Goal: Book appointment/travel/reservation

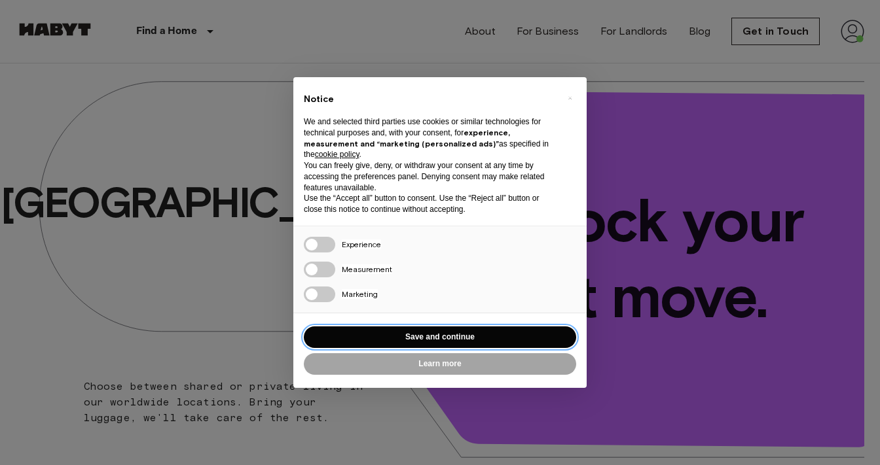
click at [356, 327] on button "Save and continue" at bounding box center [440, 338] width 272 height 22
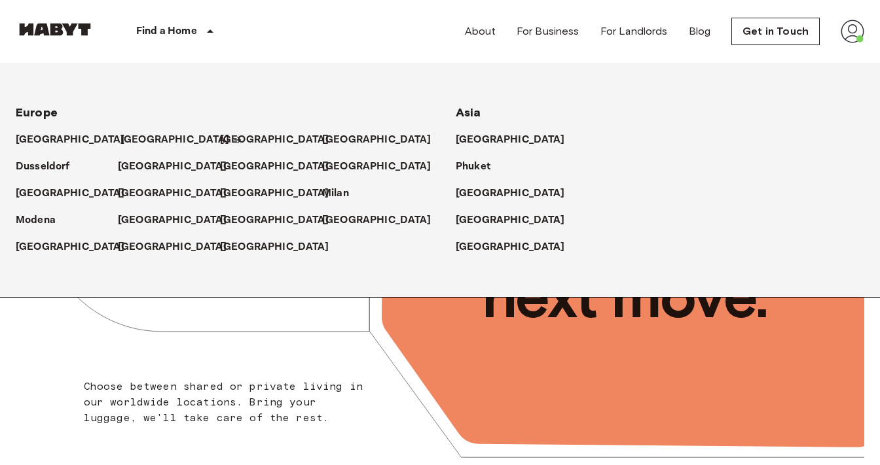
click at [137, 136] on p "[GEOGRAPHIC_DATA]" at bounding box center [174, 140] width 109 height 16
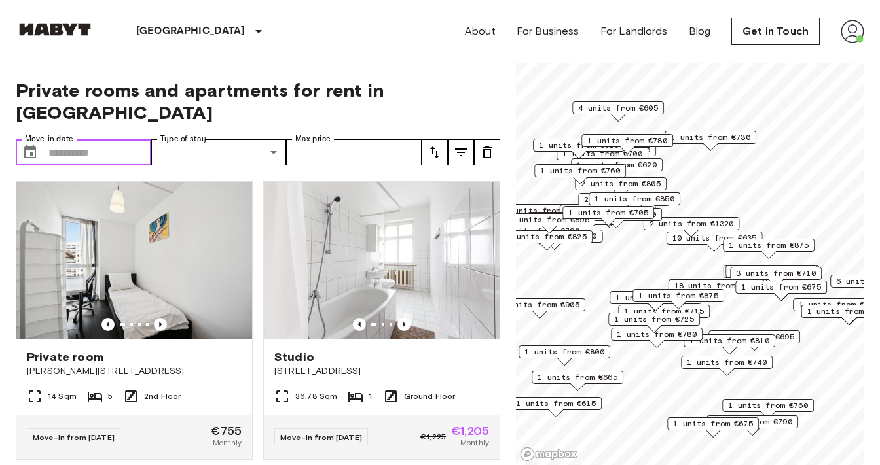
click at [94, 139] on input "Move-in date" at bounding box center [99, 152] width 103 height 26
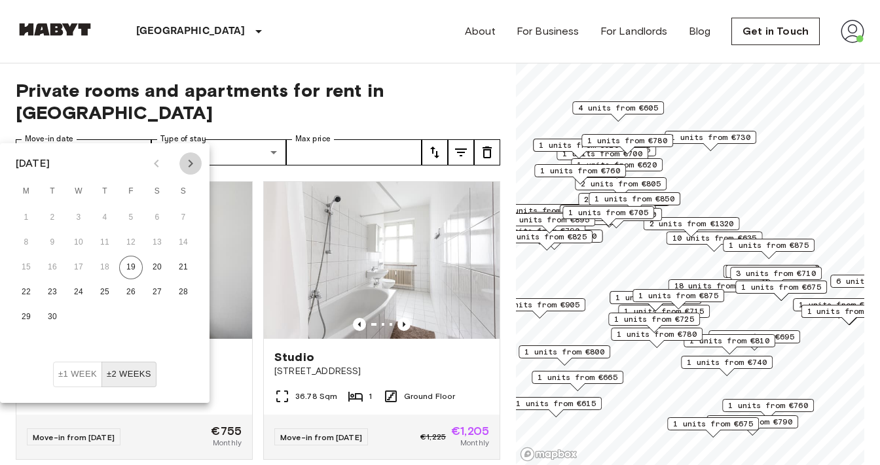
click at [194, 166] on icon "Next month" at bounding box center [191, 164] width 16 height 16
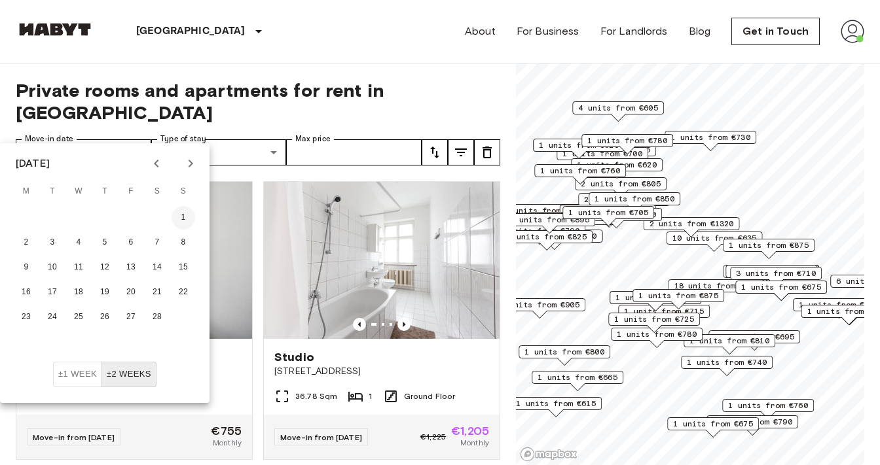
click at [180, 219] on button "1" at bounding box center [183, 218] width 24 height 24
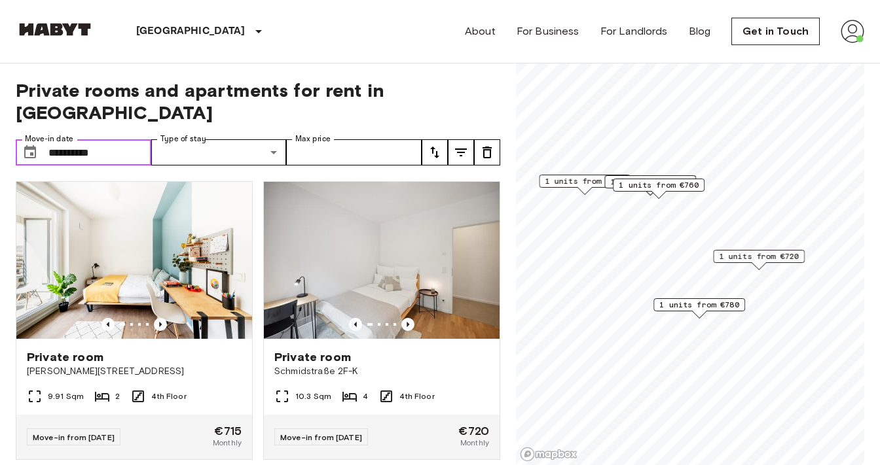
click at [137, 139] on input "**********" at bounding box center [99, 152] width 103 height 26
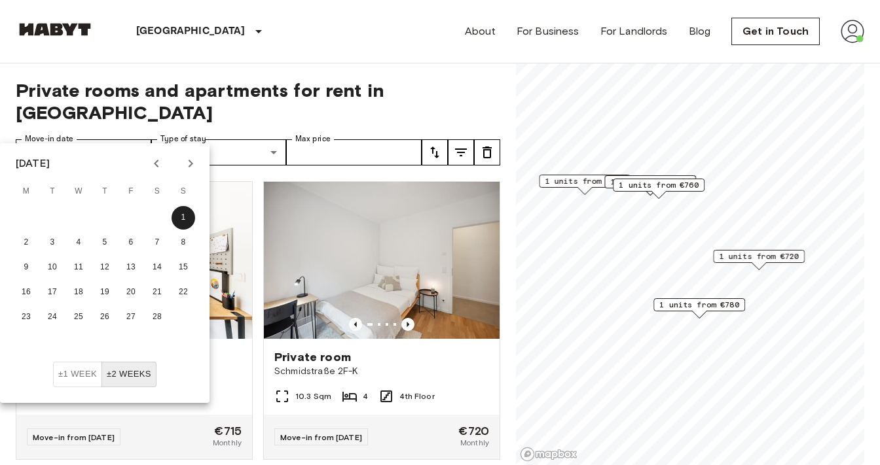
click at [160, 168] on icon "Previous month" at bounding box center [157, 164] width 16 height 16
click at [157, 211] on button "1" at bounding box center [157, 218] width 24 height 24
type input "**********"
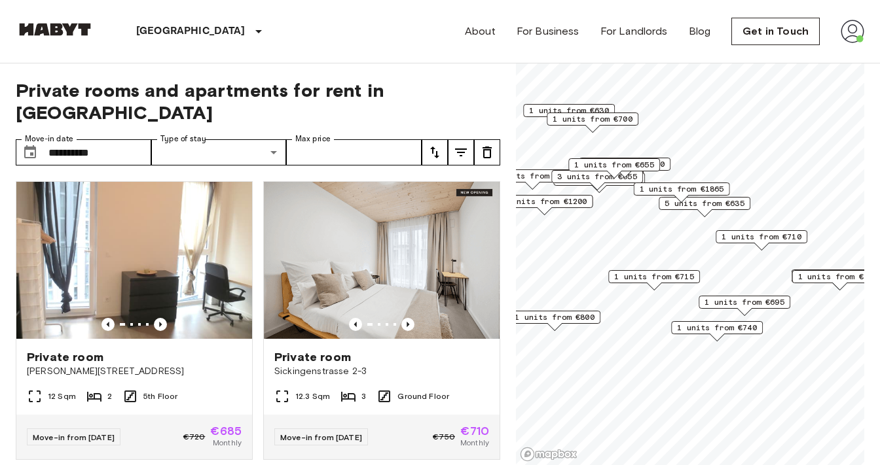
click at [686, 189] on span "1 units from €1865" at bounding box center [681, 189] width 84 height 12
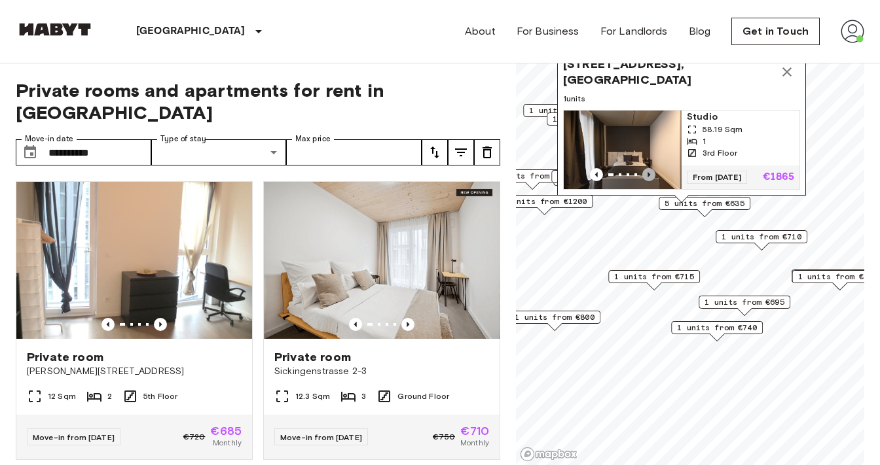
click at [649, 170] on icon "Previous image" at bounding box center [648, 174] width 13 height 13
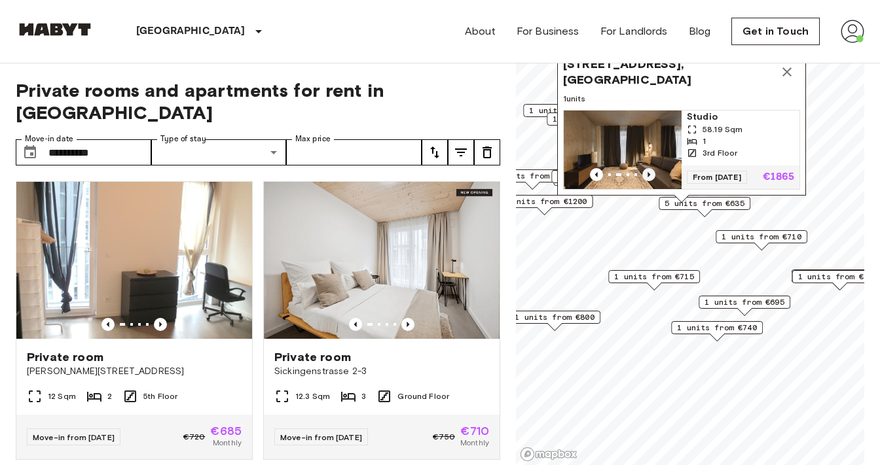
click at [649, 170] on icon "Previous image" at bounding box center [648, 174] width 13 height 13
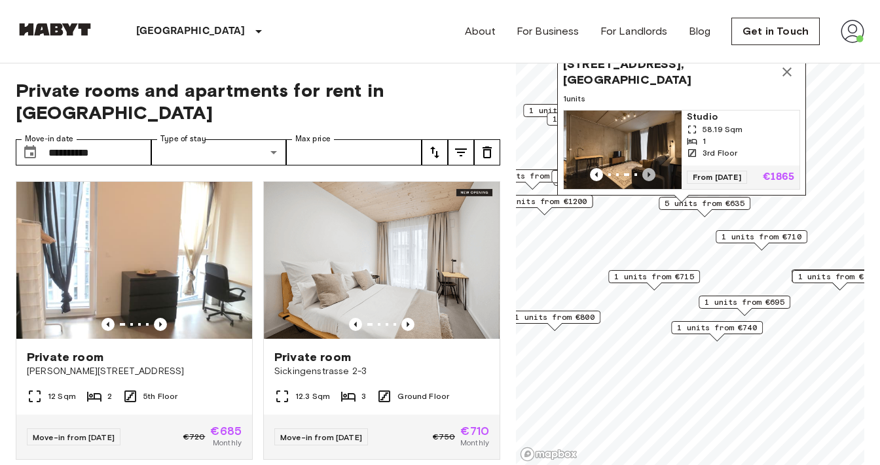
click at [649, 170] on icon "Previous image" at bounding box center [648, 174] width 13 height 13
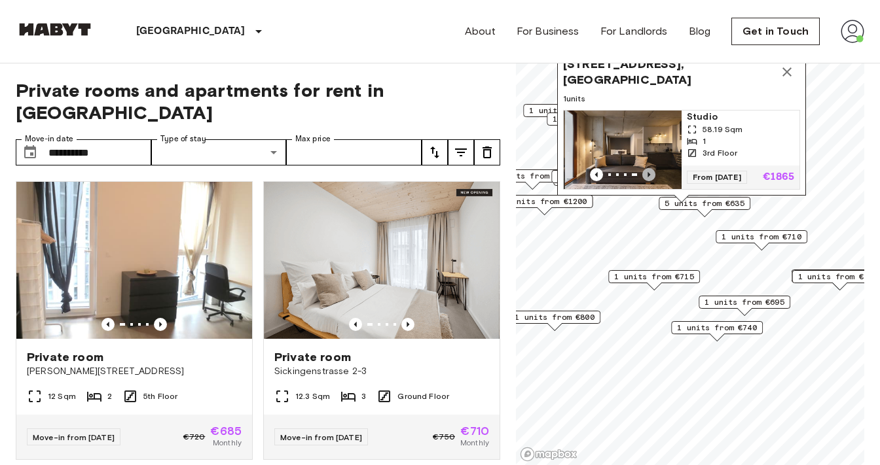
click at [650, 170] on icon "Previous image" at bounding box center [648, 174] width 13 height 13
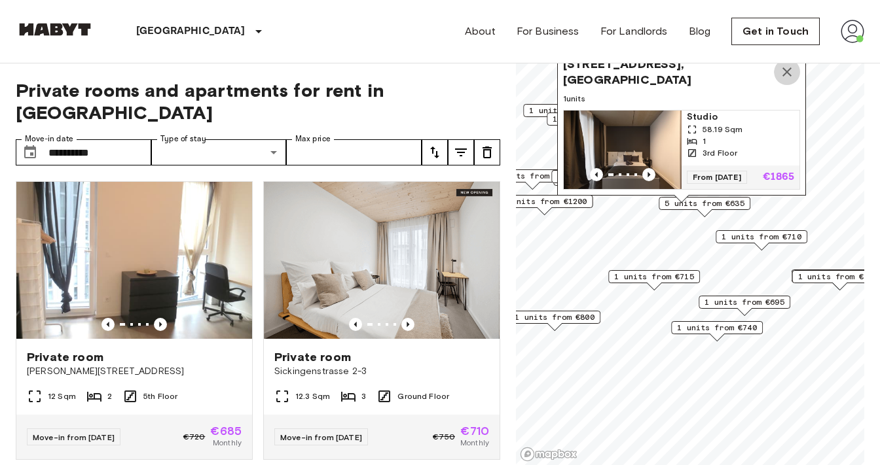
click at [785, 73] on icon "Map marker" at bounding box center [786, 71] width 9 height 9
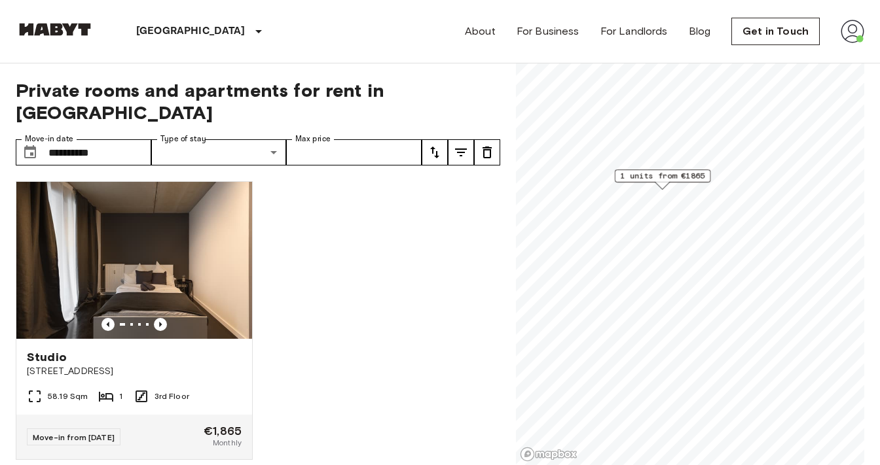
click at [659, 179] on span "1 units from €1865" at bounding box center [662, 176] width 84 height 12
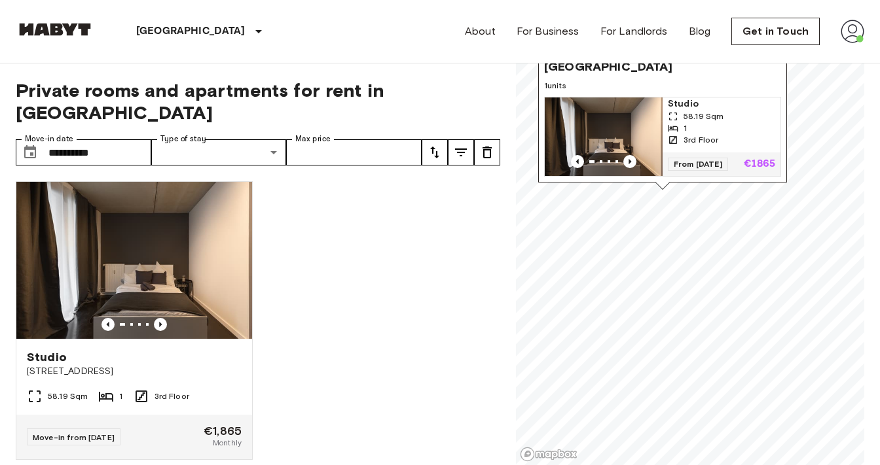
click at [685, 107] on span "Studio" at bounding box center [721, 104] width 107 height 13
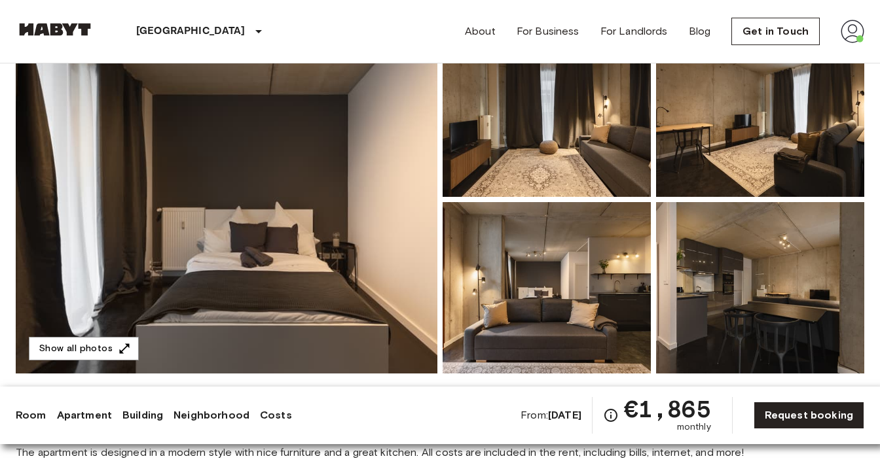
scroll to position [124, 0]
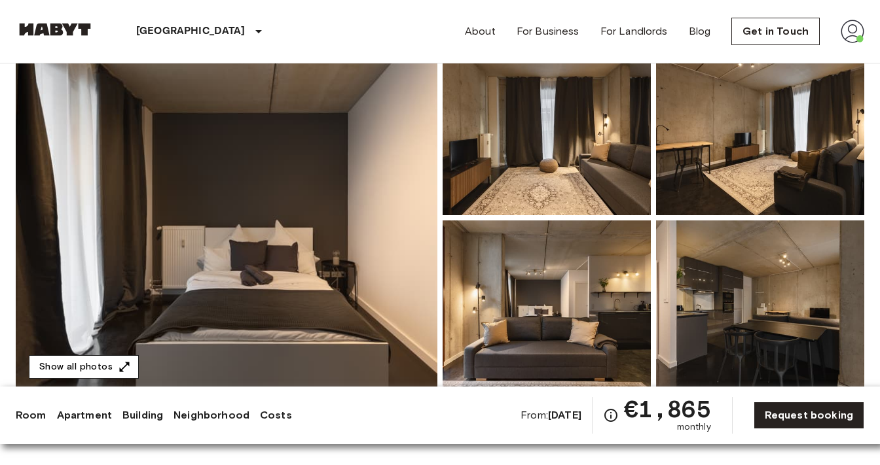
click at [96, 360] on button "Show all photos" at bounding box center [84, 367] width 110 height 24
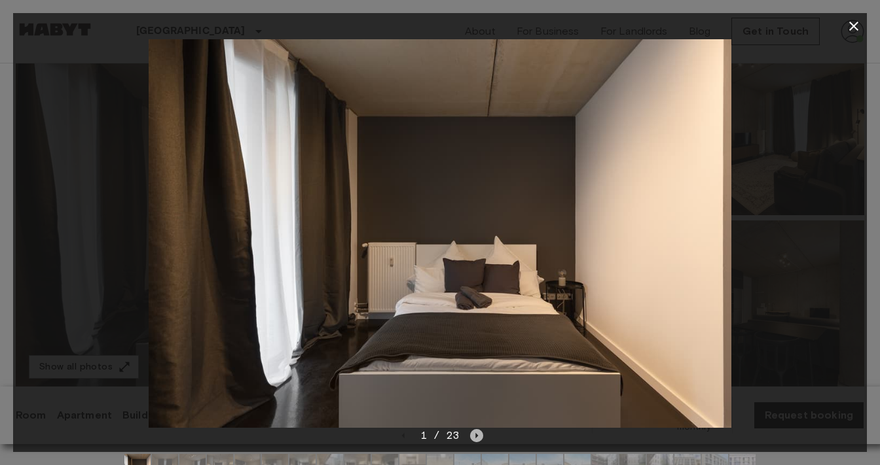
click at [479, 431] on icon "Next image" at bounding box center [476, 435] width 13 height 13
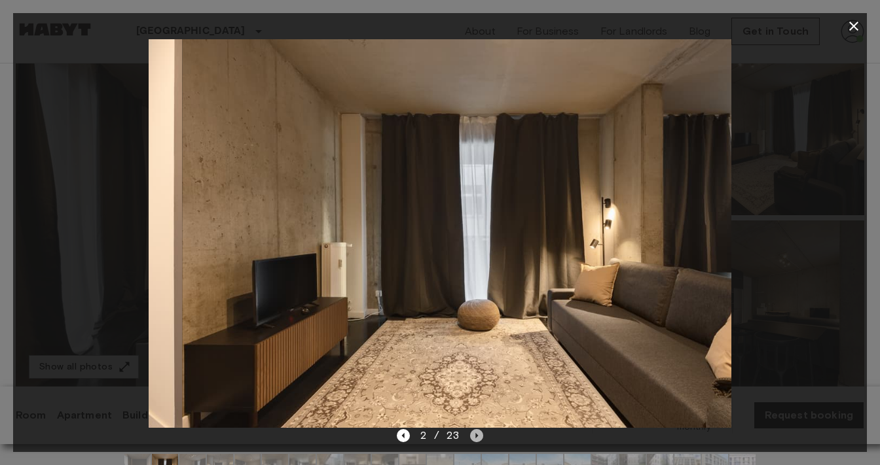
click at [479, 431] on icon "Next image" at bounding box center [476, 435] width 13 height 13
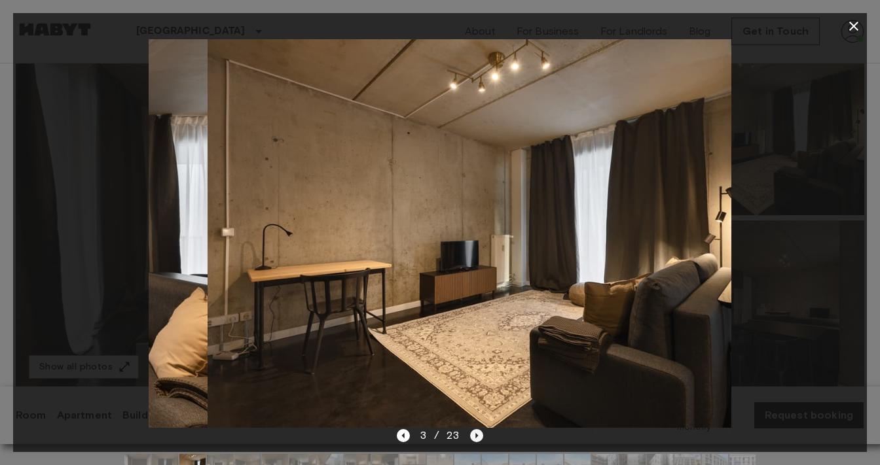
click at [479, 431] on icon "Next image" at bounding box center [476, 435] width 13 height 13
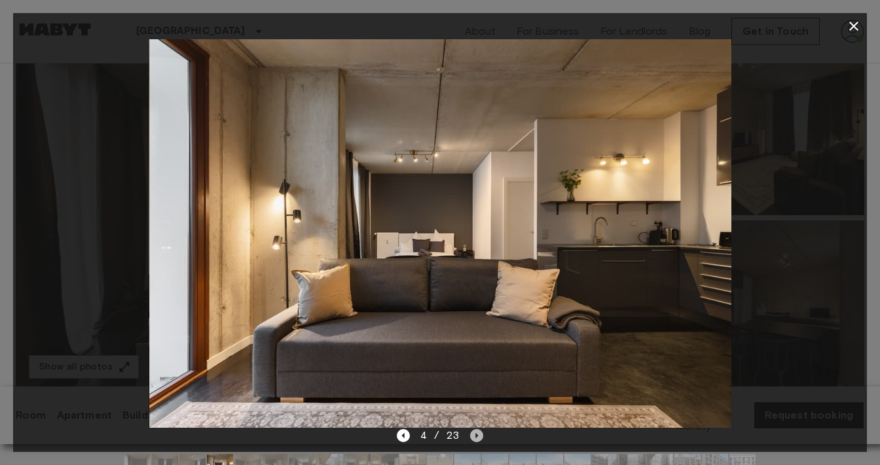
click at [480, 431] on icon "Next image" at bounding box center [476, 435] width 13 height 13
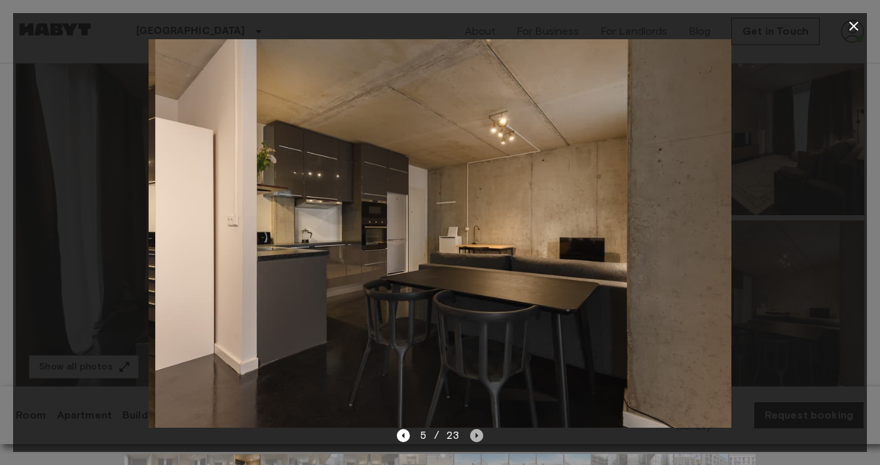
click at [480, 431] on icon "Next image" at bounding box center [476, 435] width 13 height 13
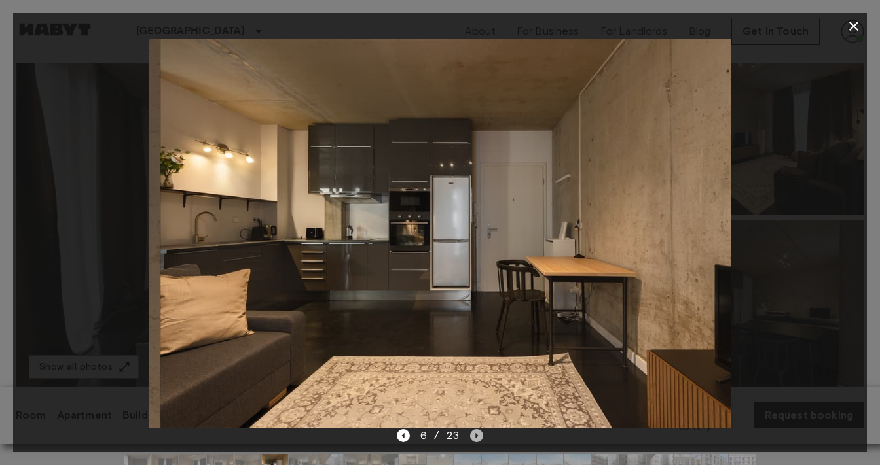
click at [480, 431] on icon "Next image" at bounding box center [476, 435] width 13 height 13
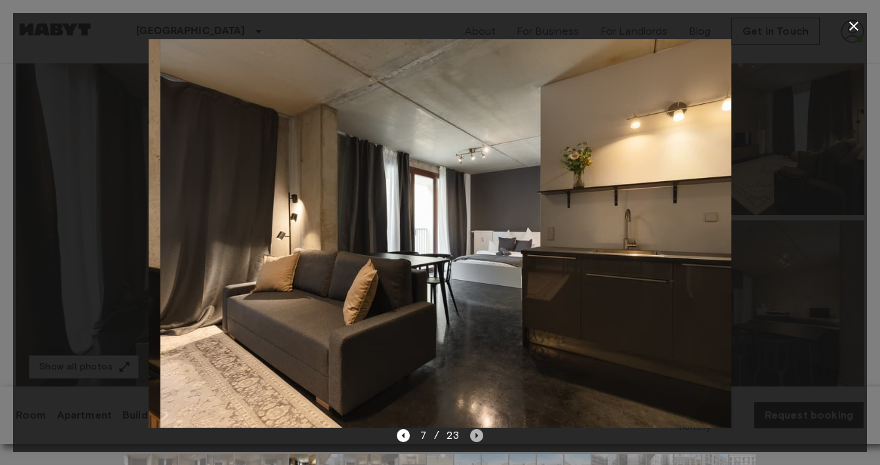
click at [479, 431] on icon "Next image" at bounding box center [476, 435] width 13 height 13
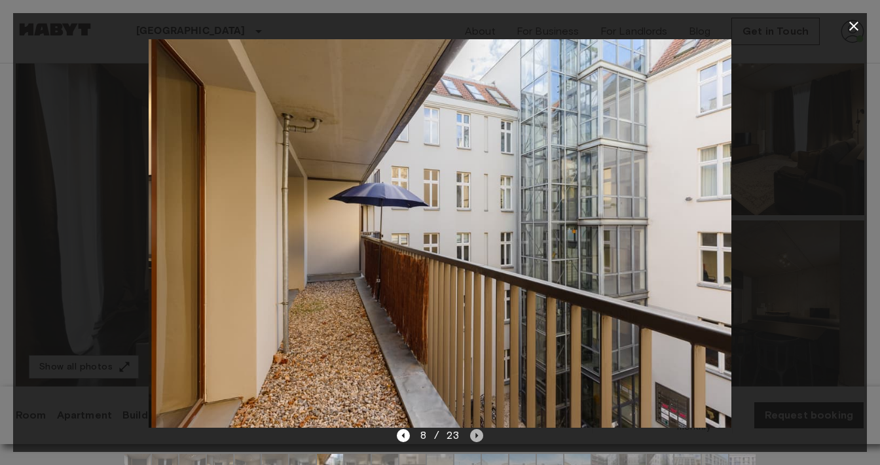
click at [480, 432] on icon "Next image" at bounding box center [476, 435] width 13 height 13
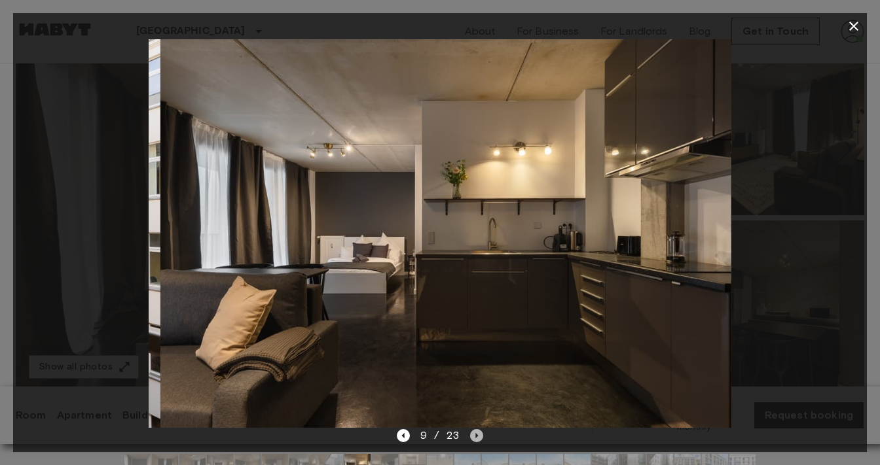
click at [480, 432] on icon "Next image" at bounding box center [476, 435] width 13 height 13
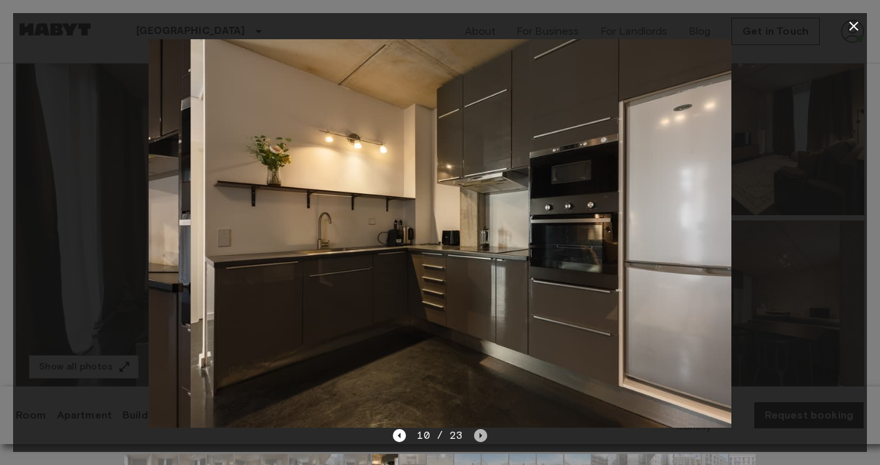
click at [481, 432] on icon "Next image" at bounding box center [480, 435] width 13 height 13
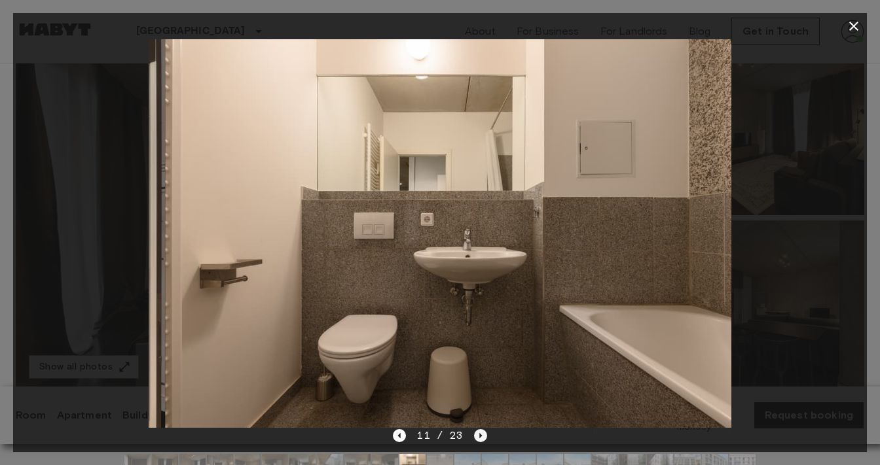
click at [482, 432] on icon "Next image" at bounding box center [480, 435] width 13 height 13
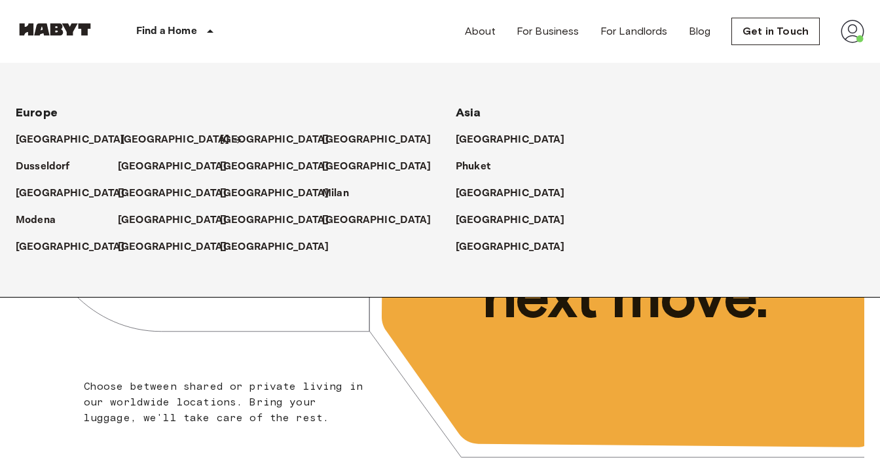
click at [138, 138] on p "[GEOGRAPHIC_DATA]" at bounding box center [174, 140] width 109 height 16
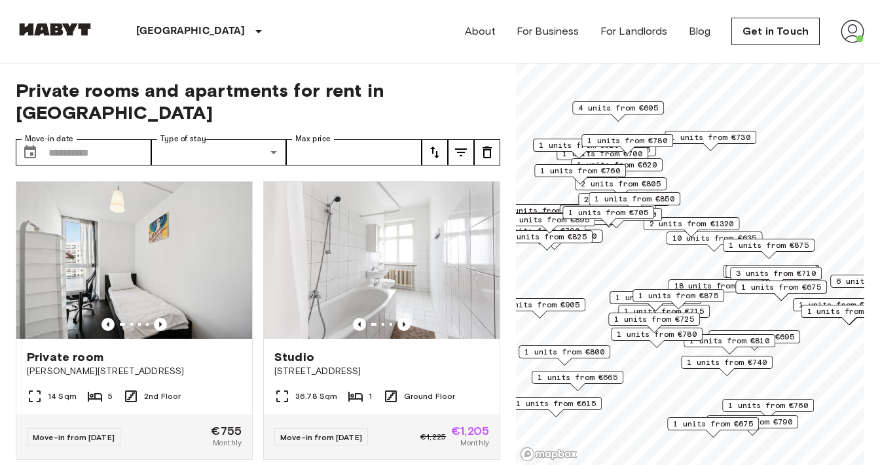
click at [716, 224] on span "2 units from €1320" at bounding box center [691, 224] width 84 height 12
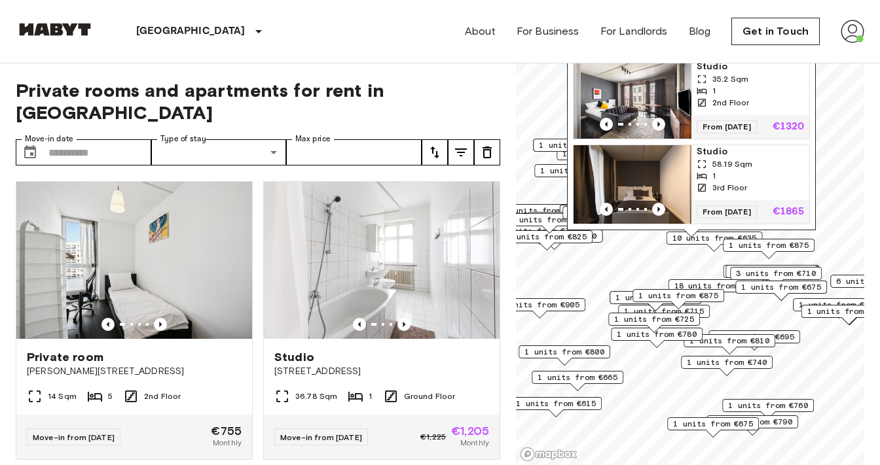
click at [716, 65] on span "Studio" at bounding box center [749, 66] width 107 height 13
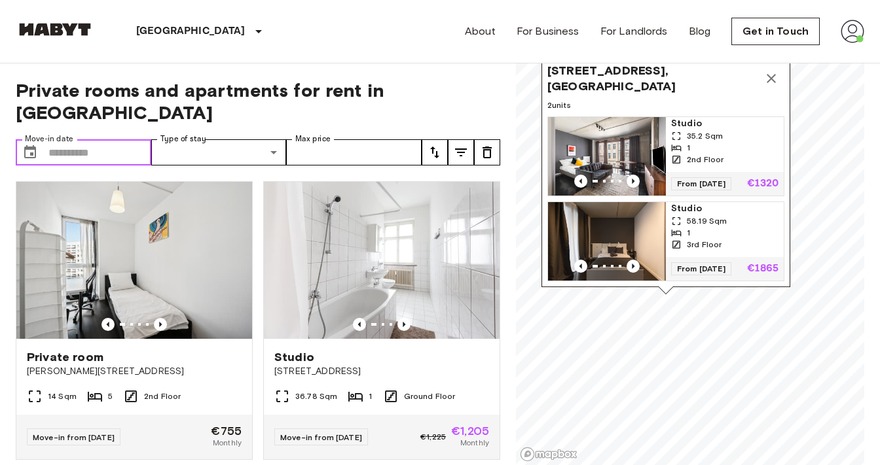
click at [128, 139] on input "Move-in date" at bounding box center [99, 152] width 103 height 26
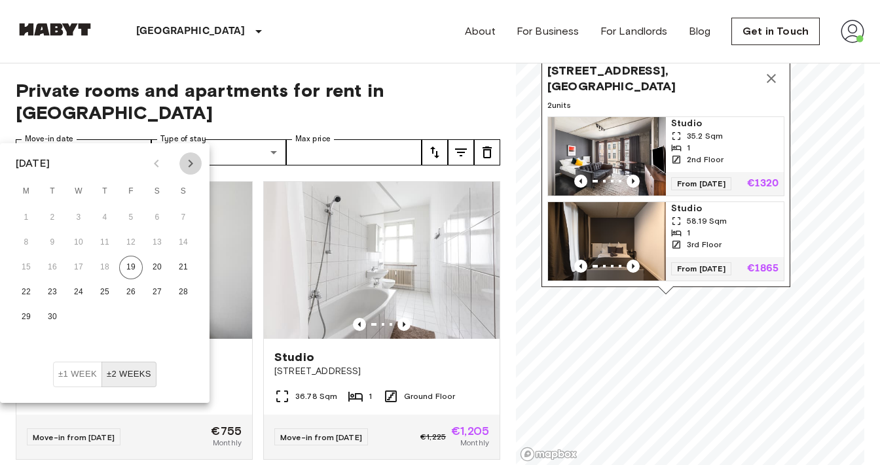
click at [187, 167] on icon "Next month" at bounding box center [191, 164] width 16 height 16
click at [112, 214] on button "1" at bounding box center [105, 218] width 24 height 24
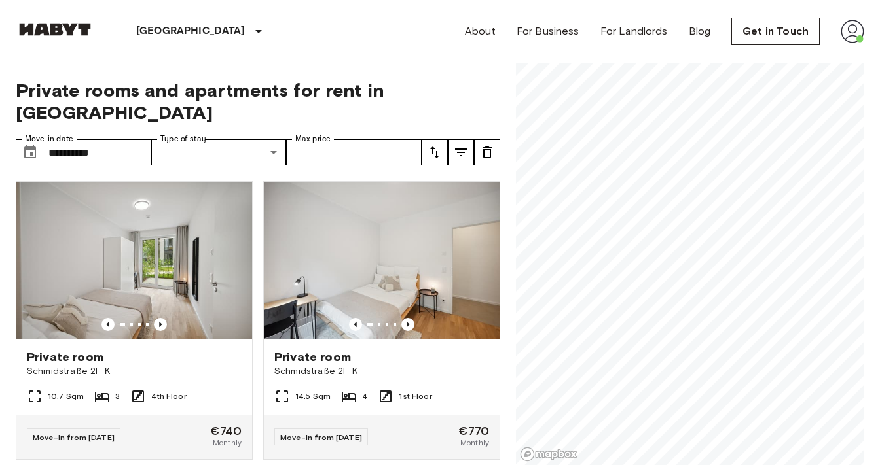
click at [370, 103] on div "**********" at bounding box center [258, 264] width 484 height 403
click at [124, 139] on input "**********" at bounding box center [99, 152] width 103 height 26
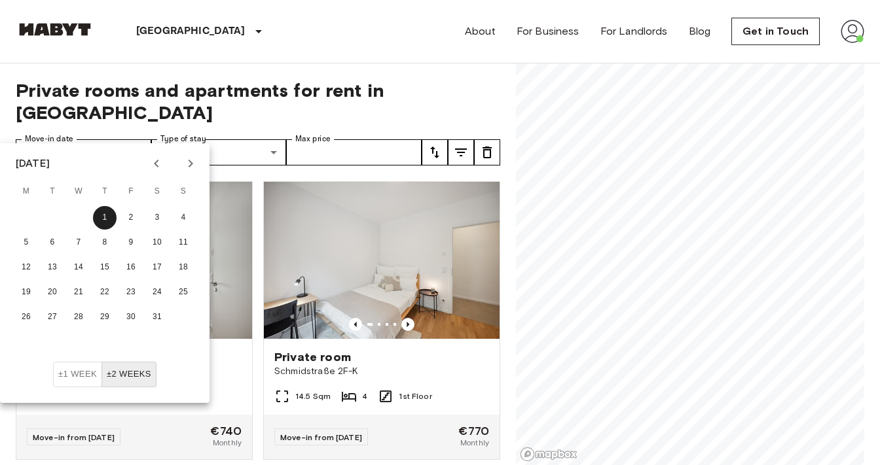
click at [171, 160] on div at bounding box center [174, 164] width 16 height 22
click at [164, 160] on button "Previous month" at bounding box center [156, 164] width 22 height 22
click at [35, 220] on button "1" at bounding box center [26, 218] width 24 height 24
type input "**********"
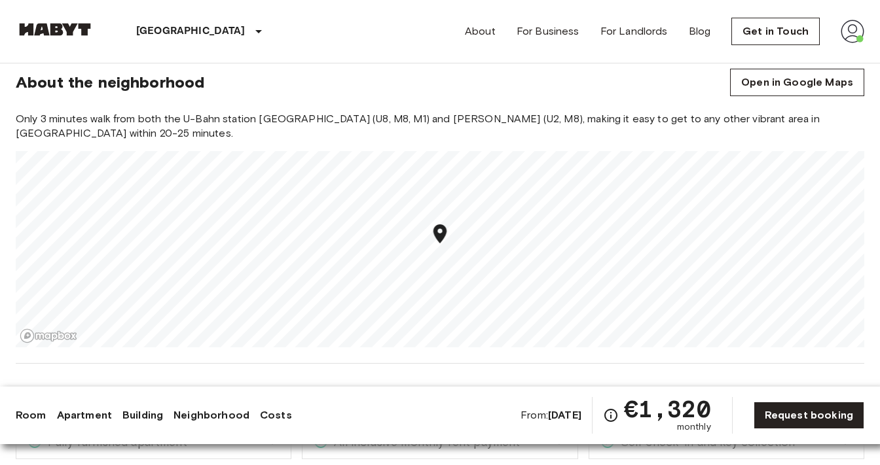
scroll to position [1037, 0]
click at [571, 410] on b "Dec 4 2025" at bounding box center [564, 415] width 33 height 12
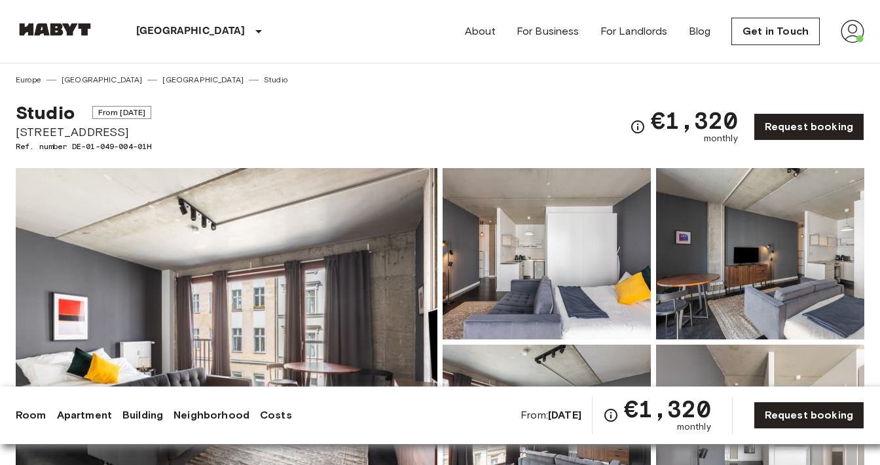
scroll to position [0, 0]
